Goal: Information Seeking & Learning: Learn about a topic

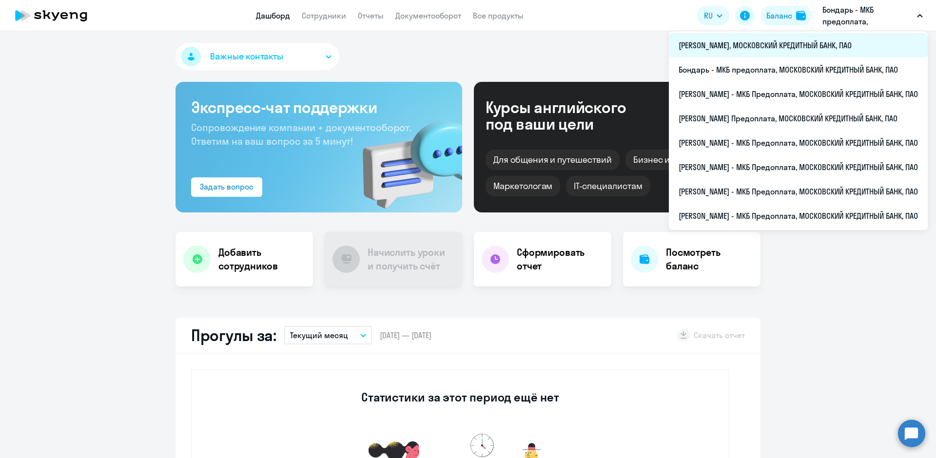
click at [729, 42] on li "[PERSON_NAME], МОСКОВСКИЙ КРЕДИТНЫЙ БАНК, ПАО" at bounding box center [798, 45] width 259 height 24
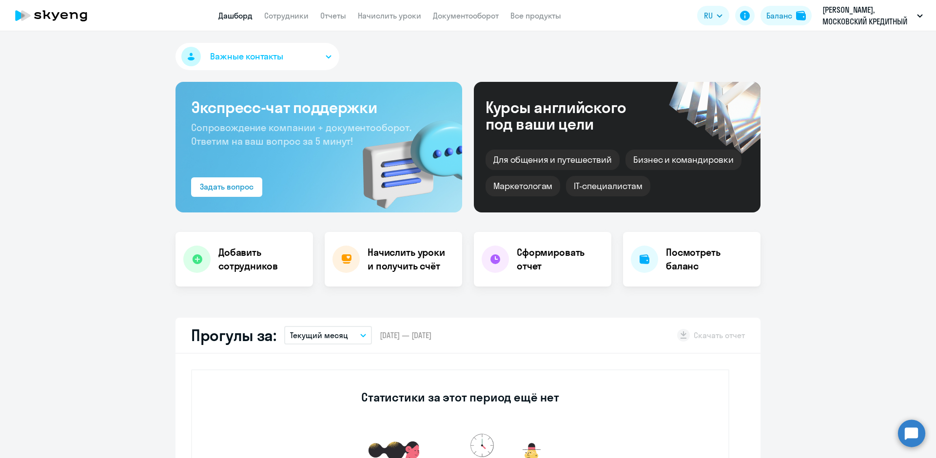
select select "30"
click at [278, 19] on link "Сотрудники" at bounding box center [286, 16] width 44 height 10
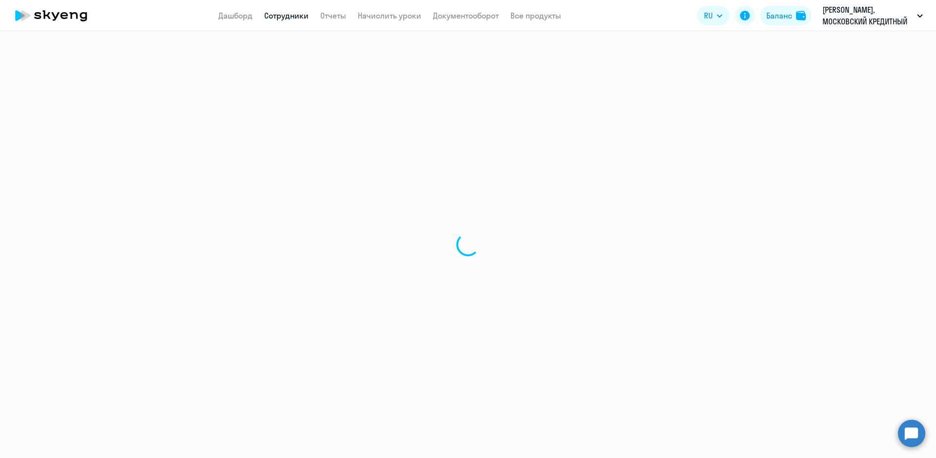
select select "30"
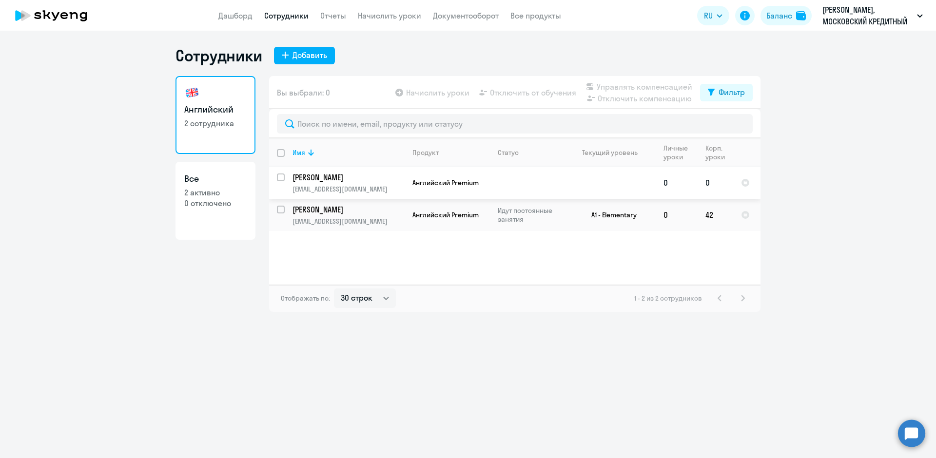
click at [507, 178] on td at bounding box center [527, 183] width 75 height 32
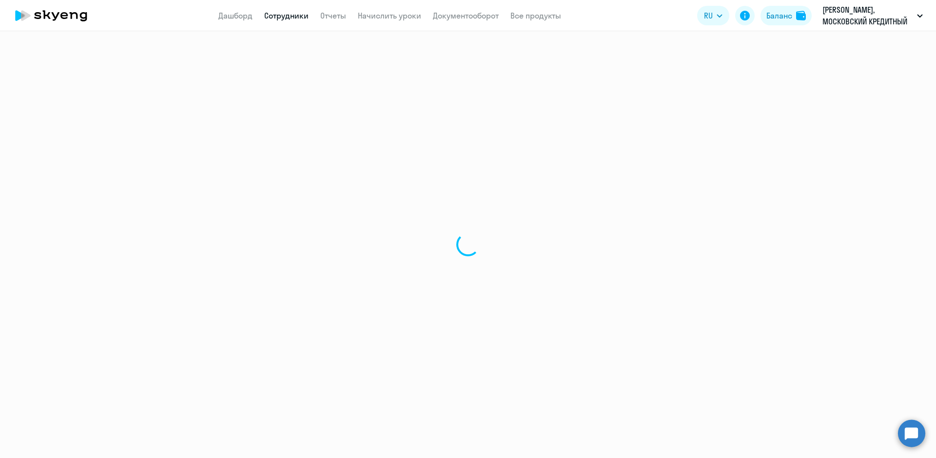
select select "english"
select select "30"
